Goal: Task Accomplishment & Management: Use online tool/utility

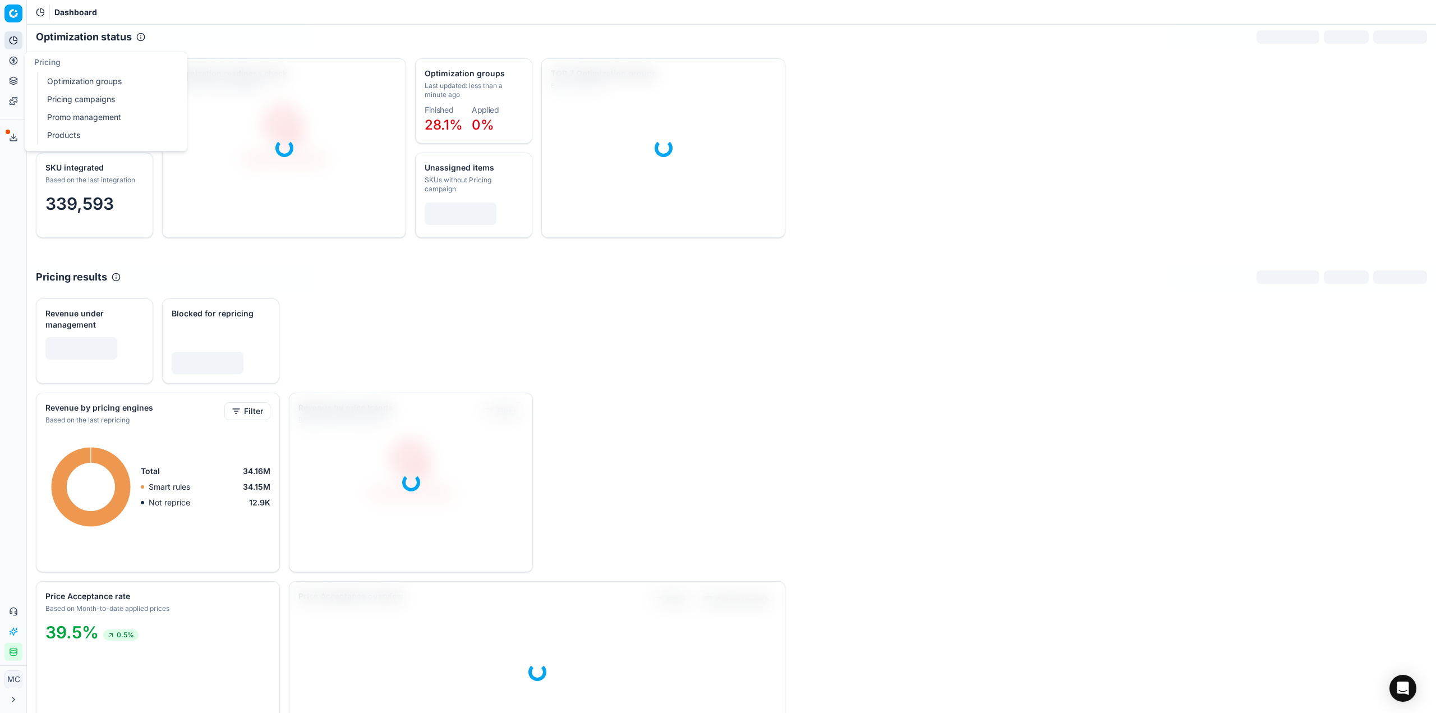
click at [64, 75] on link "Optimization groups" at bounding box center [108, 81] width 131 height 16
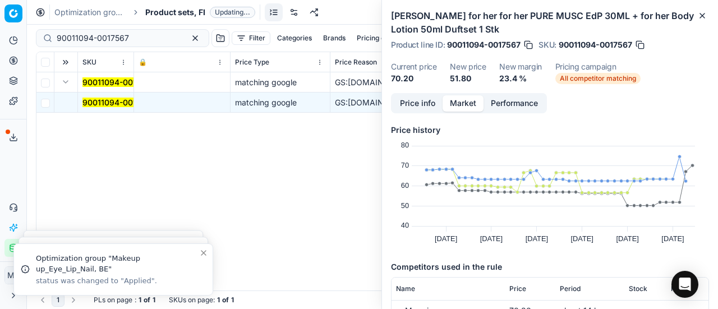
scroll to position [112, 0]
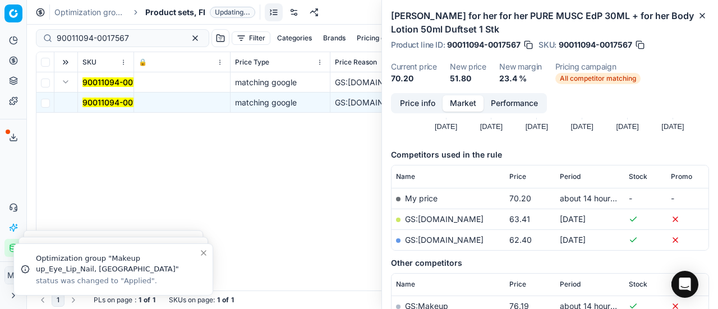
click at [22, 173] on button "Toggle Sidebar" at bounding box center [26, 154] width 9 height 309
